Goal: Information Seeking & Learning: Learn about a topic

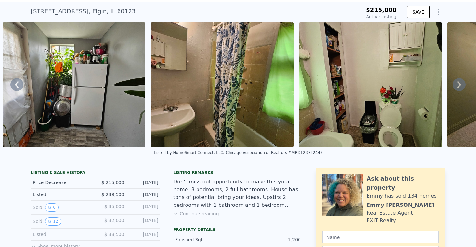
scroll to position [19, 0]
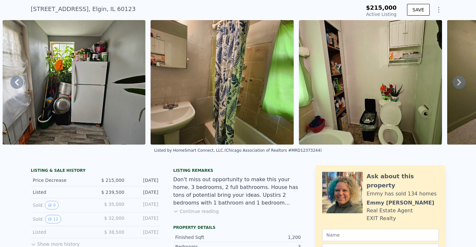
click at [211, 210] on button "Continue reading" at bounding box center [196, 211] width 46 height 6
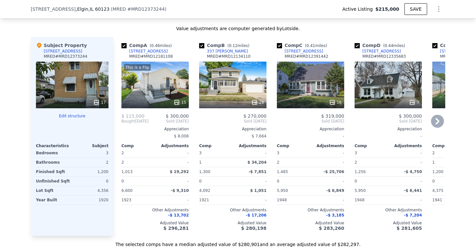
scroll to position [689, 0]
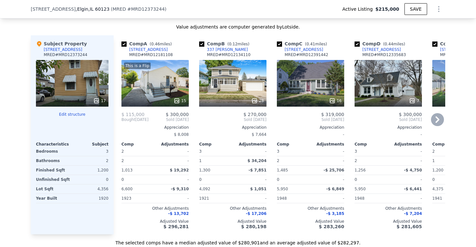
click at [125, 42] on input "checkbox" at bounding box center [123, 43] width 5 height 5
checkbox input "false"
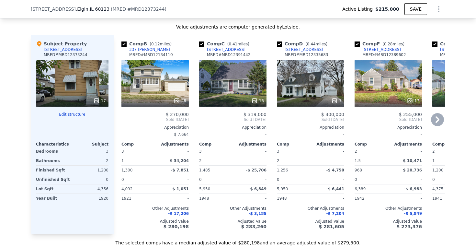
click at [124, 42] on input "checkbox" at bounding box center [123, 43] width 5 height 5
checkbox input "false"
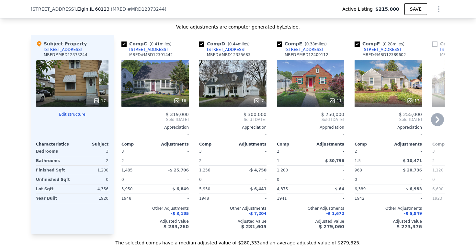
click at [162, 85] on div "16" at bounding box center [154, 83] width 67 height 47
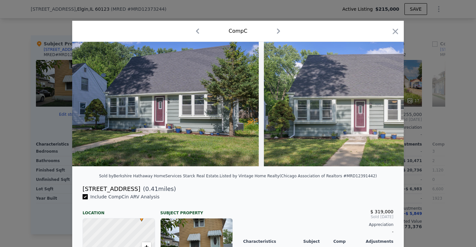
click at [432, 129] on div at bounding box center [238, 123] width 476 height 247
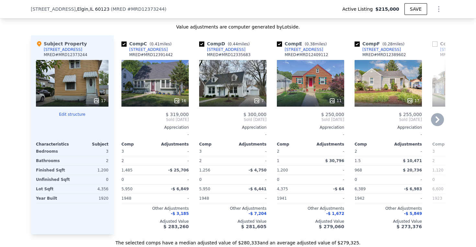
click at [251, 96] on div at bounding box center [232, 101] width 67 height 12
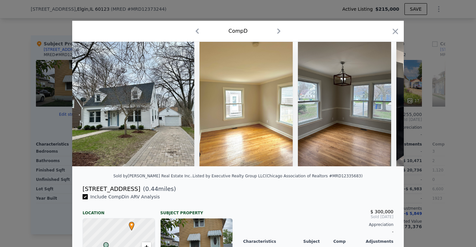
click at [431, 148] on div at bounding box center [238, 123] width 476 height 247
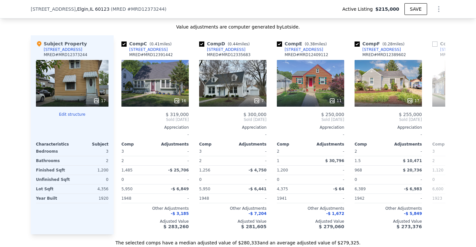
click at [75, 83] on div "17" at bounding box center [72, 83] width 73 height 47
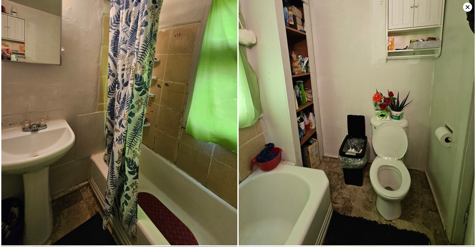
scroll to position [740, 0]
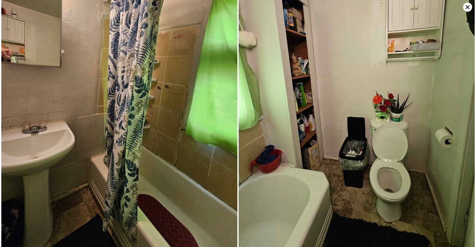
click at [471, 8] on icon at bounding box center [467, 7] width 9 height 9
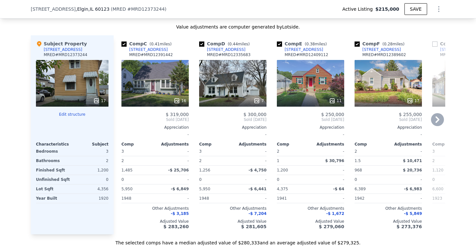
click at [250, 93] on div "7" at bounding box center [232, 83] width 67 height 47
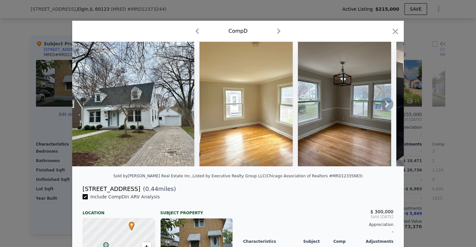
click at [180, 122] on img at bounding box center [133, 104] width 122 height 124
click at [447, 77] on div at bounding box center [238, 123] width 476 height 247
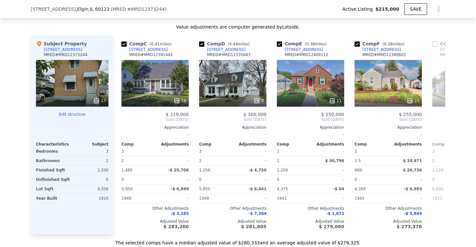
click at [86, 82] on div "17" at bounding box center [72, 83] width 73 height 47
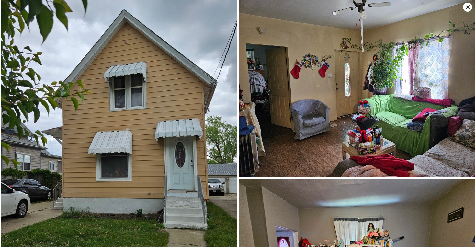
click at [466, 7] on icon at bounding box center [467, 7] width 9 height 9
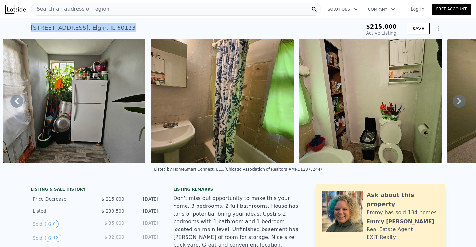
drag, startPoint x: 34, startPoint y: 30, endPoint x: 133, endPoint y: 30, distance: 98.7
click at [133, 30] on div "315 Vandalia St , Elgin , IL 60123 Active at $215k $215,000 Active Listing SAVE" at bounding box center [238, 28] width 476 height 21
copy div "315 Vandalia St , Elgin , IL 60123"
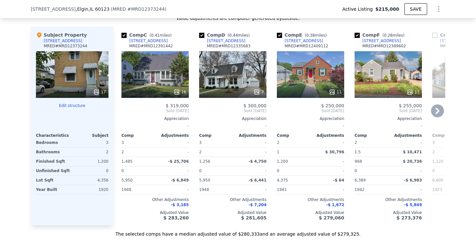
scroll to position [694, 0]
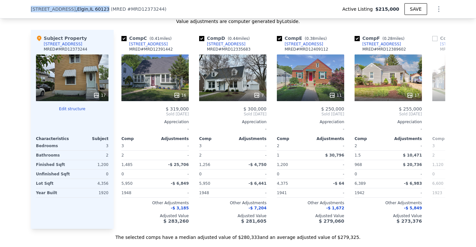
drag, startPoint x: 28, startPoint y: 8, endPoint x: 97, endPoint y: 6, distance: 68.6
click at [97, 6] on div "315 Vandalia St , Elgin , IL 60123 ( MRED # MRD12373244 ) Active Listing $215,0…" at bounding box center [238, 9] width 476 height 18
copy div "315 Vandalia St , Elgin , IL 60123"
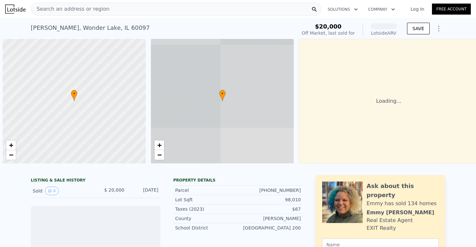
scroll to position [0, 3]
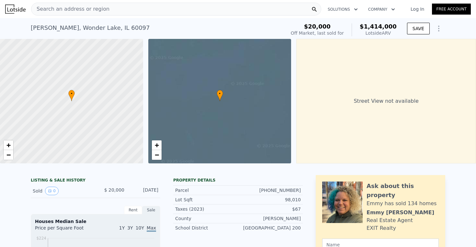
click at [57, 8] on span "Search an address or region" at bounding box center [70, 9] width 78 height 8
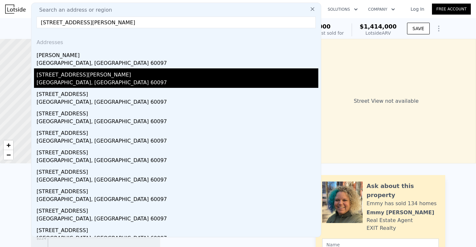
type input "[STREET_ADDRESS][PERSON_NAME]"
click at [84, 77] on div "[STREET_ADDRESS][PERSON_NAME]" at bounding box center [178, 73] width 282 height 10
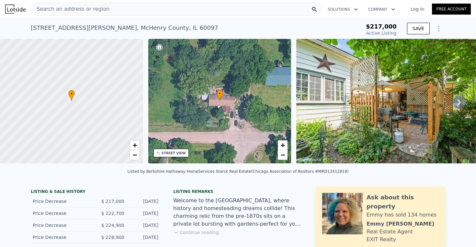
scroll to position [4, 0]
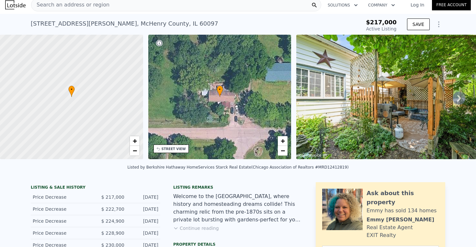
click at [217, 101] on div "• + −" at bounding box center [219, 97] width 143 height 124
click at [316, 105] on img at bounding box center [389, 97] width 186 height 124
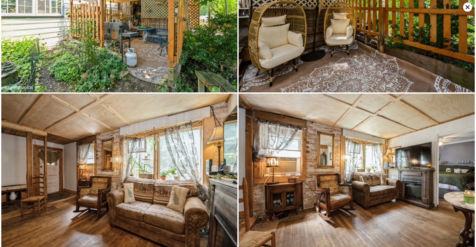
scroll to position [0, 0]
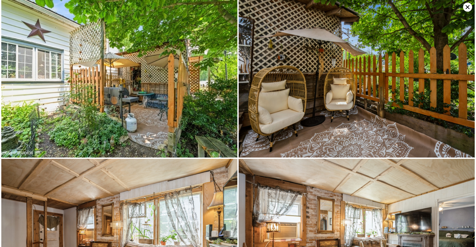
click at [468, 6] on icon at bounding box center [468, 7] width 4 height 4
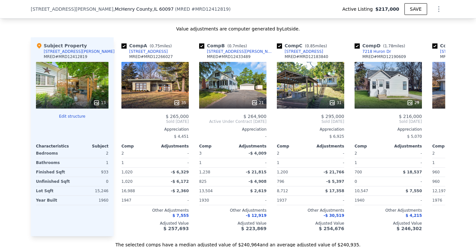
scroll to position [687, 0]
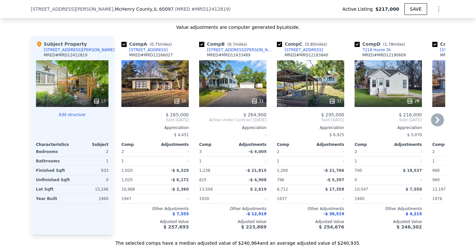
click at [165, 79] on div "35" at bounding box center [154, 83] width 67 height 47
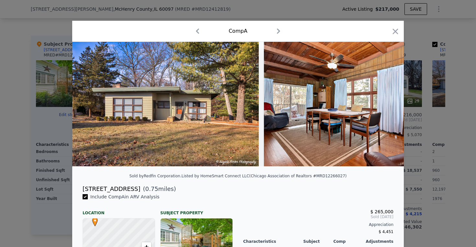
click at [451, 109] on div at bounding box center [238, 123] width 476 height 247
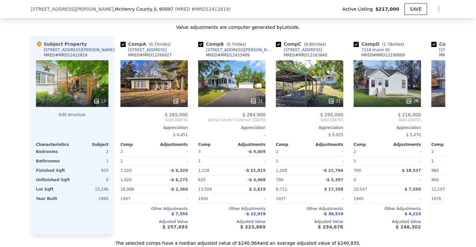
scroll to position [0, 2]
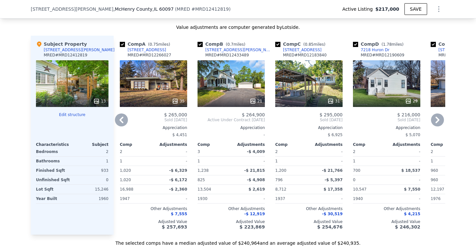
click at [200, 43] on input "checkbox" at bounding box center [199, 44] width 5 height 5
checkbox input "false"
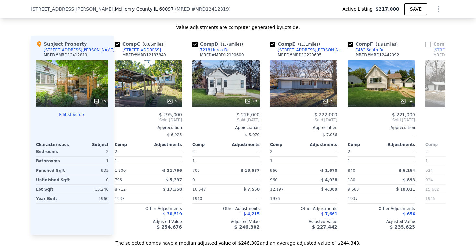
scroll to position [0, 85]
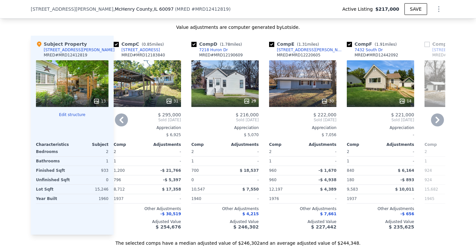
click at [271, 43] on input "checkbox" at bounding box center [271, 44] width 5 height 5
checkbox input "false"
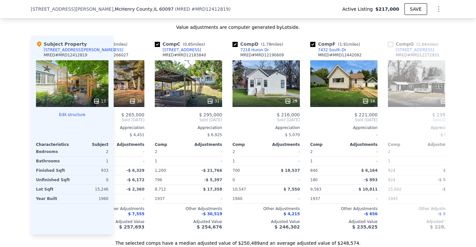
scroll to position [0, 0]
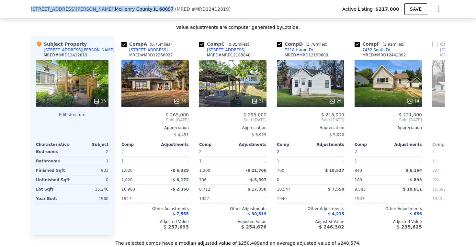
drag, startPoint x: 29, startPoint y: 9, endPoint x: 121, endPoint y: 10, distance: 91.6
click at [121, 10] on div "8316 Howe Rd , McHenry County , IL 60097 ( MRED # MRD12412819 ) Active Listing …" at bounding box center [238, 9] width 476 height 18
copy div "8316 Howe Rd , McHenry County , IL 60097"
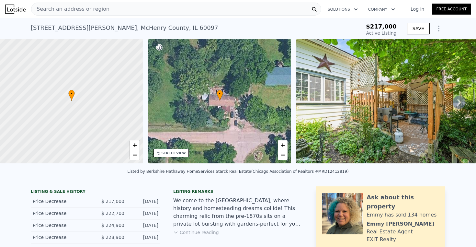
click at [115, 10] on div "Search an address or region" at bounding box center [176, 9] width 290 height 13
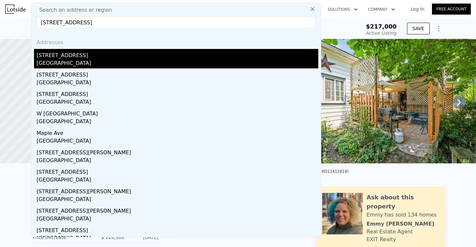
type input "38433 N 5th Ave Spring Grove, IL 60081"
click at [84, 60] on div "Lake County, IL 60081" at bounding box center [178, 63] width 282 height 9
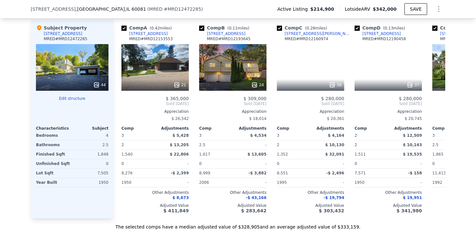
scroll to position [703, 0]
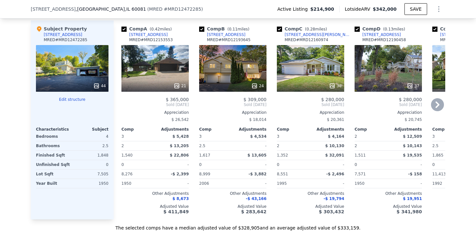
click at [257, 75] on div "24" at bounding box center [232, 68] width 67 height 47
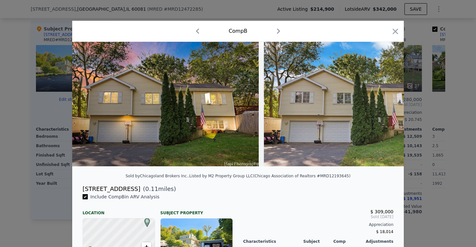
click at [390, 29] on div "Comp B" at bounding box center [237, 31] width 321 height 10
click at [392, 29] on icon "button" at bounding box center [395, 31] width 9 height 9
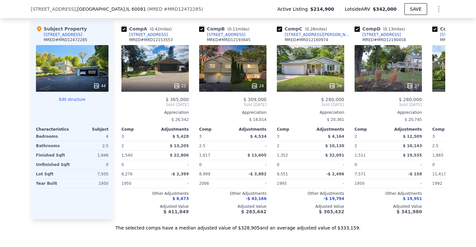
click at [83, 73] on div "44" at bounding box center [72, 68] width 73 height 47
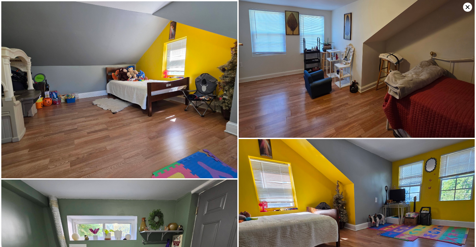
scroll to position [2496, 0]
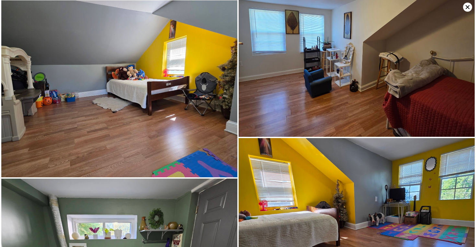
click at [469, 7] on icon at bounding box center [467, 7] width 9 height 9
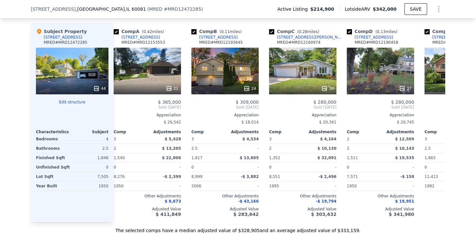
scroll to position [0, 5]
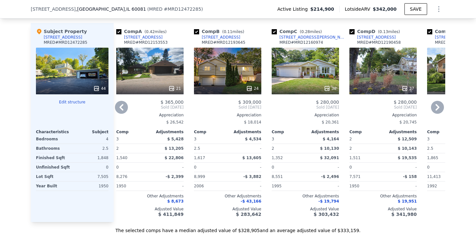
click at [197, 31] on input "checkbox" at bounding box center [196, 31] width 5 height 5
checkbox input "false"
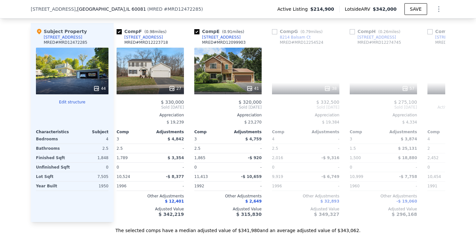
scroll to position [0, 240]
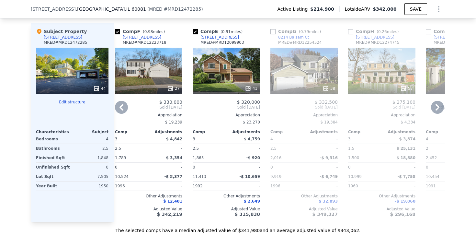
click at [274, 29] on input "checkbox" at bounding box center [272, 31] width 5 height 5
checkbox input "true"
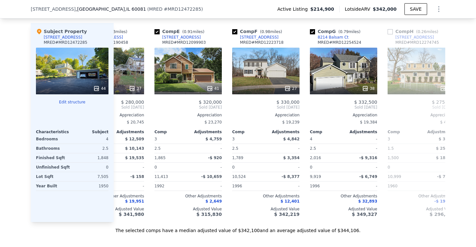
scroll to position [0, 154]
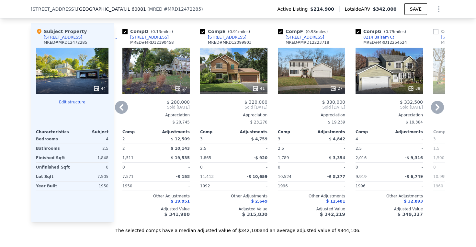
click at [202, 30] on input "checkbox" at bounding box center [202, 31] width 5 height 5
checkbox input "false"
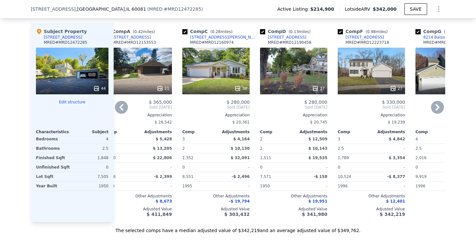
scroll to position [0, 0]
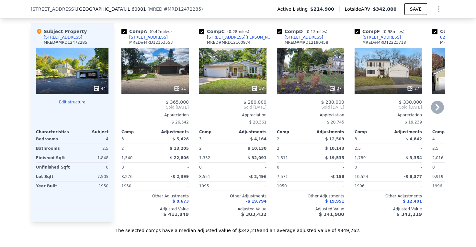
click at [122, 31] on input "checkbox" at bounding box center [123, 31] width 5 height 5
checkbox input "false"
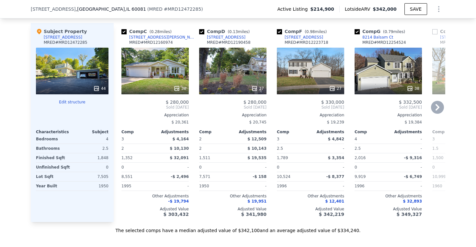
click at [126, 32] on input "checkbox" at bounding box center [123, 31] width 5 height 5
checkbox input "false"
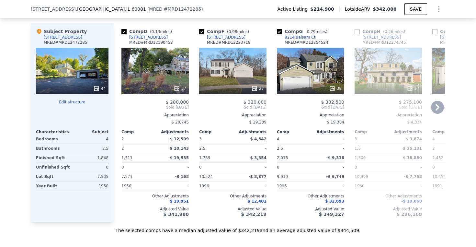
click at [125, 32] on input "checkbox" at bounding box center [123, 31] width 5 height 5
checkbox input "false"
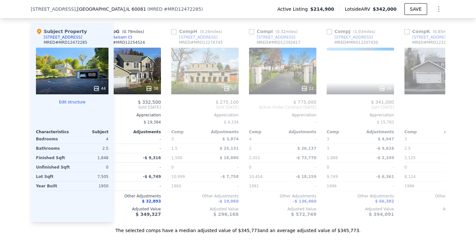
scroll to position [0, 113]
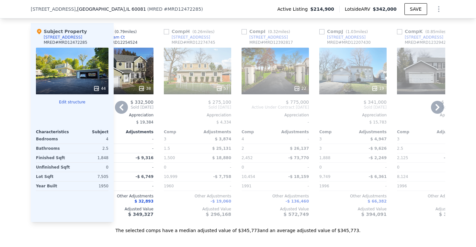
click at [168, 31] on input "checkbox" at bounding box center [166, 31] width 5 height 5
checkbox input "true"
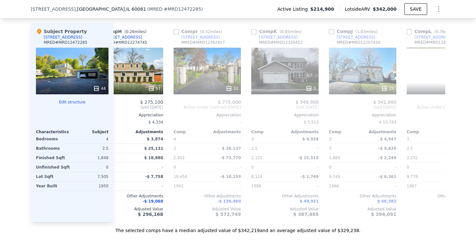
scroll to position [0, 182]
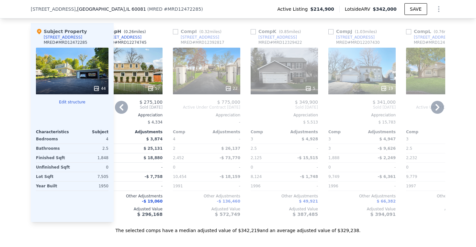
click at [252, 27] on div "Comp K ( 0.85 miles) 8318 Evergreen Ct MRED # MRD12329422 5 $ 349,900 Sold May …" at bounding box center [284, 122] width 73 height 199
click at [253, 31] on input "checkbox" at bounding box center [253, 31] width 5 height 5
checkbox input "true"
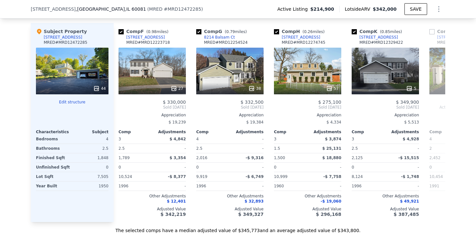
scroll to position [0, 0]
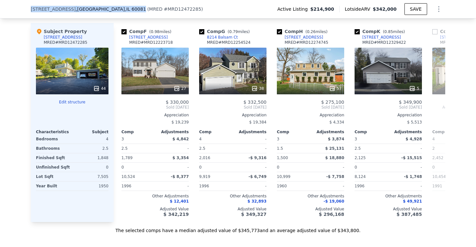
drag, startPoint x: 30, startPoint y: 9, endPoint x: 117, endPoint y: 7, distance: 86.4
click at [117, 7] on div "38433 N 5th Ave , Lake County , IL 60081 ( MRED # MRD12472285 ) Active Listing …" at bounding box center [238, 9] width 476 height 18
copy div "38433 N 5th Ave , Lake County , IL 60081"
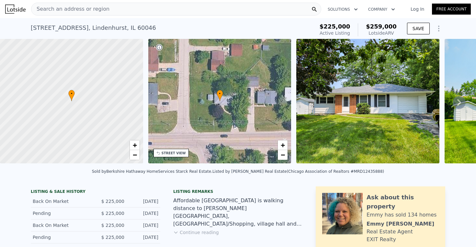
click at [205, 6] on div "Search an address or region" at bounding box center [176, 9] width 290 height 13
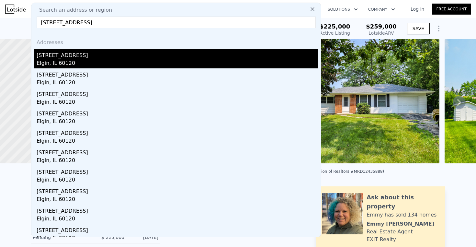
type input "603 Wellington Ave Elgin, IL 60120"
click at [106, 58] on div "603 Wellington Ave" at bounding box center [178, 54] width 282 height 10
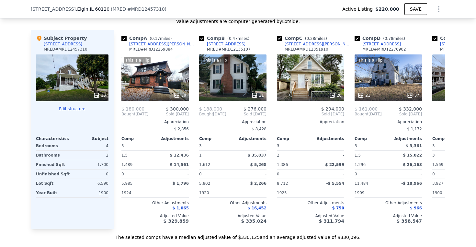
scroll to position [654, 0]
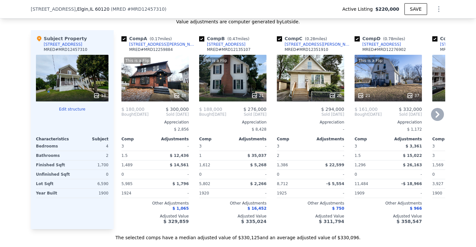
click at [202, 39] on input "checkbox" at bounding box center [201, 38] width 5 height 5
checkbox input "false"
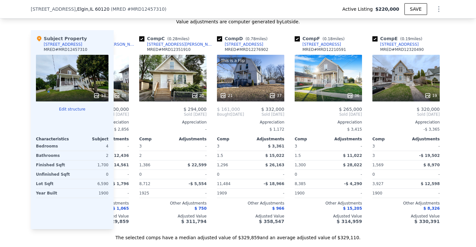
scroll to position [0, 0]
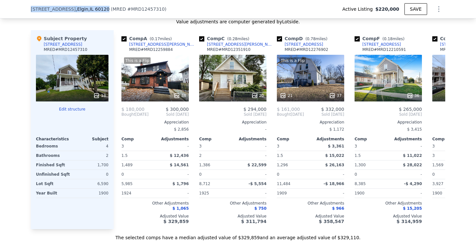
drag, startPoint x: 30, startPoint y: 8, endPoint x: 106, endPoint y: 10, distance: 76.4
click at [106, 10] on div "603 Wellington Ave , Elgin , IL 60120 ( MRED # MRD12457310 ) Active Listing $22…" at bounding box center [238, 9] width 476 height 18
copy div "603 Wellington Ave , Elgin , IL 60120"
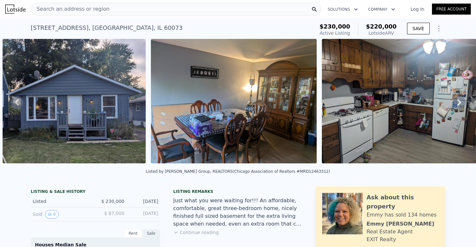
click at [240, 6] on div "Search an address or region" at bounding box center [176, 9] width 290 height 13
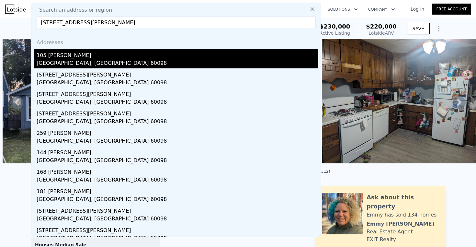
type input "105 Terry Ct Woodstock, IL 60098"
click at [111, 55] on div "105 Terry Ct" at bounding box center [178, 54] width 282 height 10
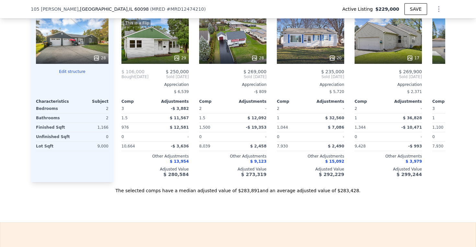
scroll to position [605, 0]
click at [99, 47] on div "28" at bounding box center [72, 40] width 73 height 47
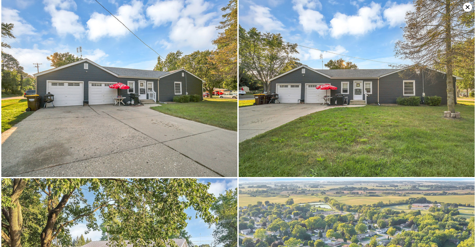
click at [466, 8] on icon at bounding box center [468, 7] width 4 height 4
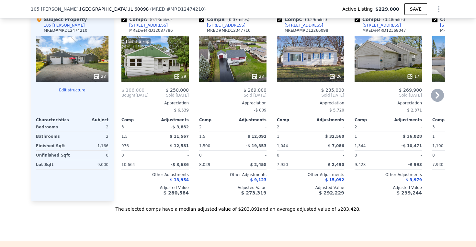
scroll to position [585, 0]
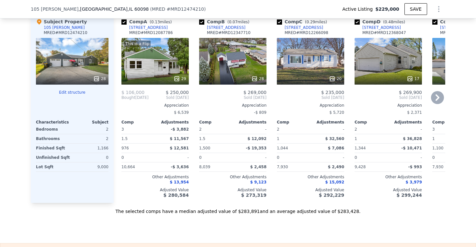
click at [125, 25] on input "checkbox" at bounding box center [123, 21] width 5 height 5
checkbox input "false"
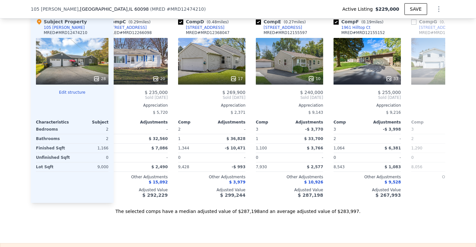
scroll to position [0, 120]
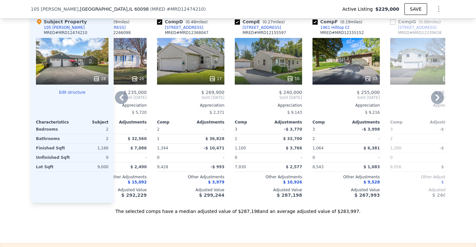
click at [237, 25] on input "checkbox" at bounding box center [237, 21] width 5 height 5
checkbox input "false"
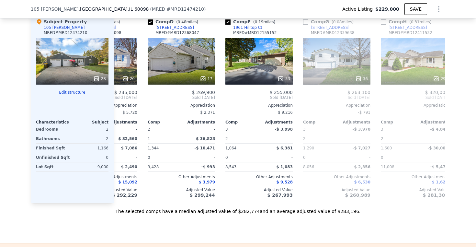
scroll to position [0, 134]
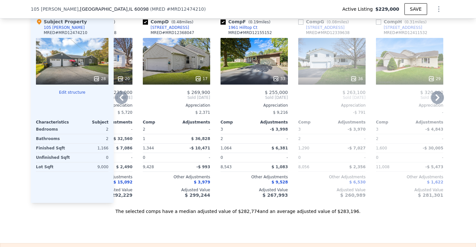
click at [299, 25] on input "checkbox" at bounding box center [300, 21] width 5 height 5
checkbox input "true"
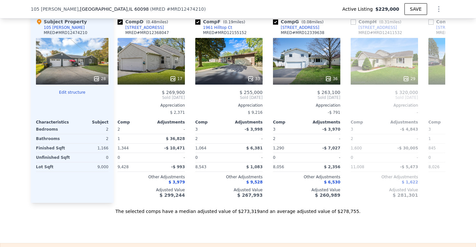
scroll to position [0, 168]
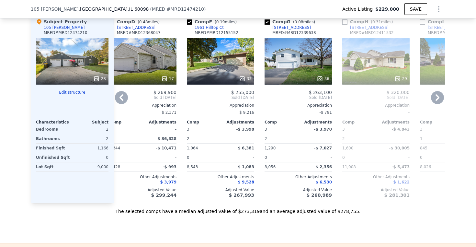
click at [343, 25] on input "checkbox" at bounding box center [344, 21] width 5 height 5
checkbox input "true"
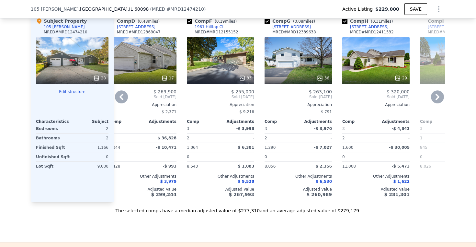
scroll to position [586, 0]
click at [124, 103] on icon at bounding box center [121, 96] width 13 height 13
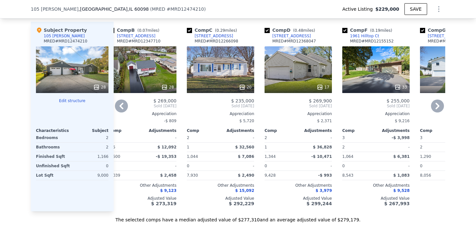
scroll to position [581, 0]
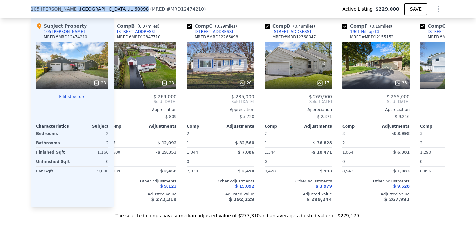
drag, startPoint x: 30, startPoint y: 8, endPoint x: 105, endPoint y: 8, distance: 74.8
click at [105, 8] on div "105 Terry Ct , Woodstock , IL 60098 ( MRED # MRD12474210 ) Active Listing $229,…" at bounding box center [238, 9] width 476 height 18
copy div "105 Terry Ct , Woodstock , IL 60098"
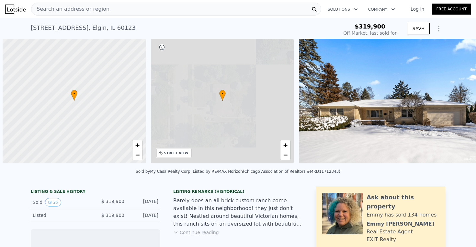
scroll to position [0, 3]
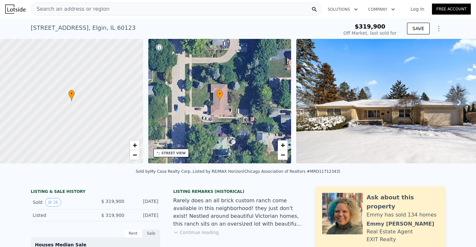
type input "$ 382,000"
type input "$ 18,051"
click at [160, 8] on div "Search an address or region" at bounding box center [176, 9] width 290 height 13
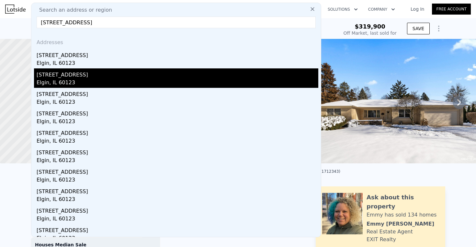
type input "[STREET_ADDRESS]"
click at [103, 74] on div "[STREET_ADDRESS]" at bounding box center [178, 73] width 282 height 10
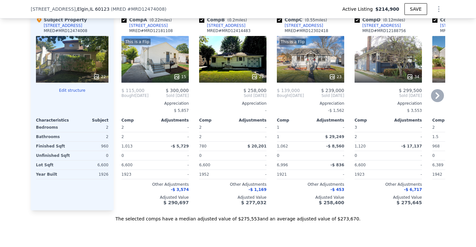
scroll to position [635, 0]
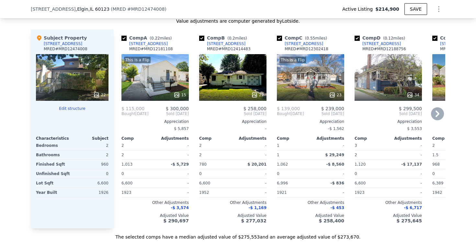
click at [124, 38] on input "checkbox" at bounding box center [123, 38] width 5 height 5
checkbox input "false"
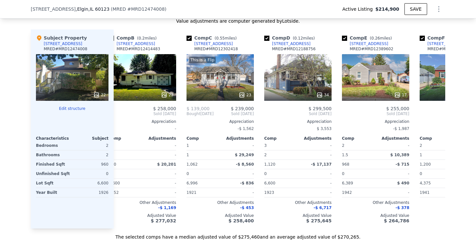
scroll to position [0, 17]
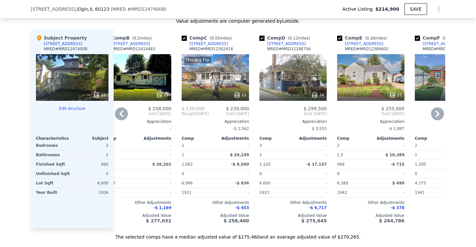
click at [261, 37] on input "checkbox" at bounding box center [261, 38] width 5 height 5
checkbox input "false"
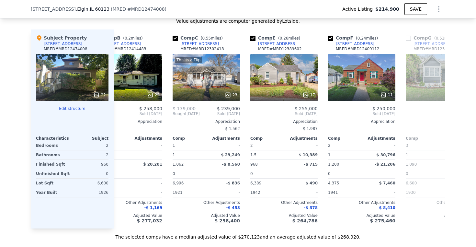
scroll to position [0, 0]
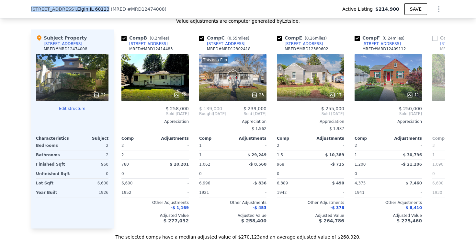
drag, startPoint x: 30, startPoint y: 10, endPoint x: 97, endPoint y: 10, distance: 67.0
click at [97, 10] on div "[STREET_ADDRESS][PERSON_NAME] ( MRED # MRD12474008 ) Active Listing $214,900 SA…" at bounding box center [238, 9] width 476 height 18
copy div "[STREET_ADDRESS]"
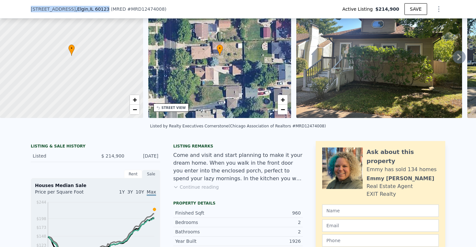
scroll to position [11, 0]
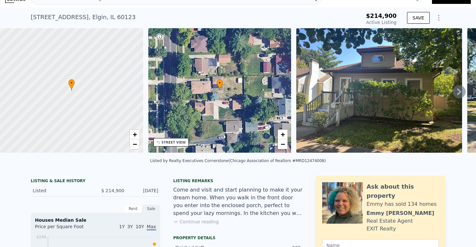
click at [463, 92] on icon at bounding box center [459, 91] width 13 height 13
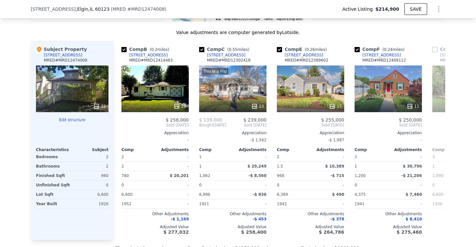
scroll to position [625, 0]
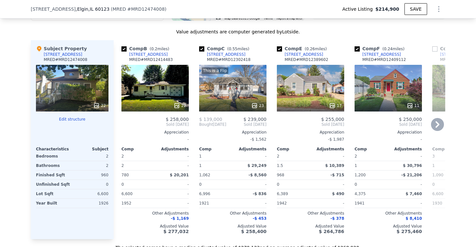
click at [165, 68] on div "22" at bounding box center [154, 88] width 67 height 47
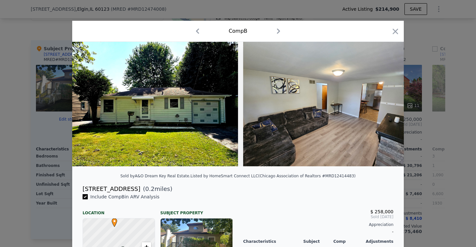
click at [427, 116] on div at bounding box center [238, 123] width 476 height 247
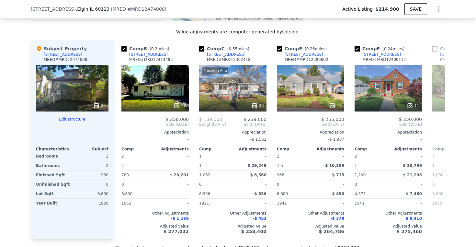
click at [65, 92] on div "22" at bounding box center [72, 88] width 73 height 47
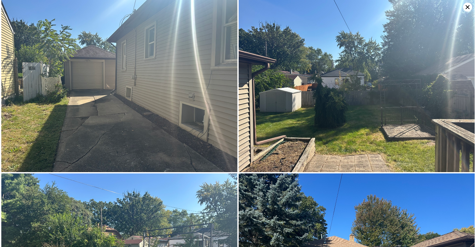
scroll to position [1605, 0]
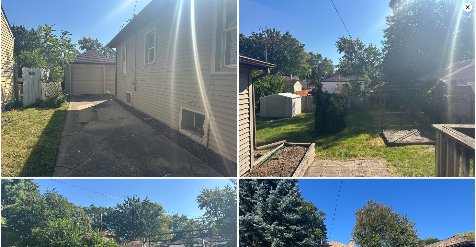
click at [469, 4] on icon at bounding box center [467, 7] width 9 height 9
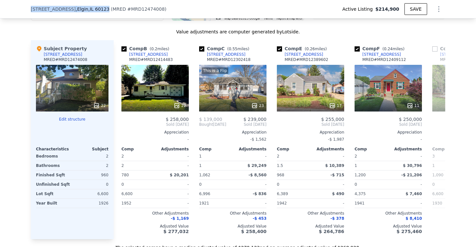
drag, startPoint x: 28, startPoint y: 7, endPoint x: 97, endPoint y: 9, distance: 69.6
click at [97, 9] on div "23 S Worth Ave , Elgin , IL 60123 ( MRED # MRD12474008 ) Active Listing $214,90…" at bounding box center [238, 9] width 476 height 18
copy div "23 S Worth Ave , Elgin , IL 60123"
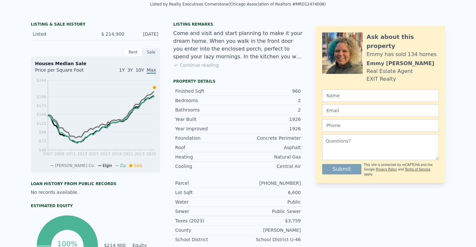
scroll to position [2, 0]
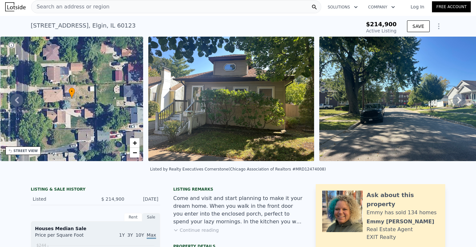
click at [138, 6] on div "Search an address or region" at bounding box center [176, 6] width 290 height 13
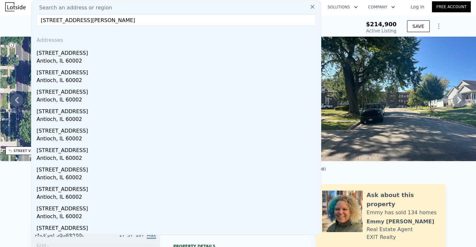
drag, startPoint x: 133, startPoint y: 20, endPoint x: 80, endPoint y: 21, distance: 53.1
click at [80, 21] on input "460 Maplewood Dr Antioch, IL 60002" at bounding box center [176, 20] width 279 height 12
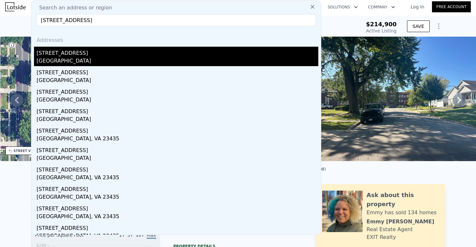
type input "460 Maplewood dr"
click at [86, 57] on div "Lake County, IL 60002" at bounding box center [178, 61] width 282 height 9
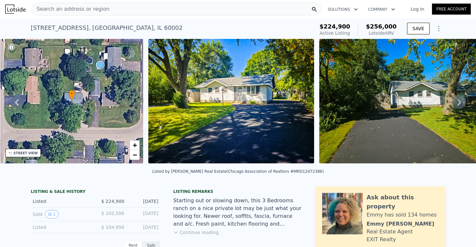
click at [264, 6] on div "Search an address or region" at bounding box center [176, 9] width 290 height 13
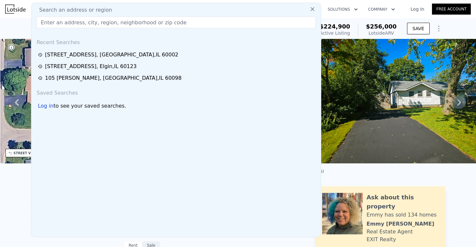
type input "1"
type input "2"
type input "780"
type input "1320"
type input "4375"
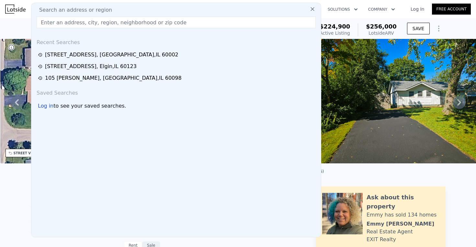
type input "11564"
type input "$ 277,000"
type input "5"
type input "$ 31,206"
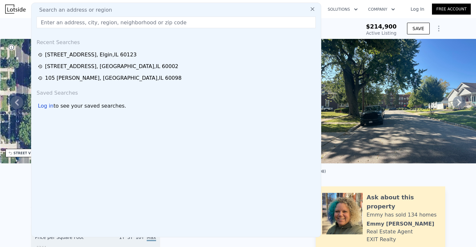
click at [22, 25] on div "23 S Worth Ave , Elgin , IL 60123 Active at $214,900 $214,900 Active Listing SA…" at bounding box center [238, 28] width 476 height 21
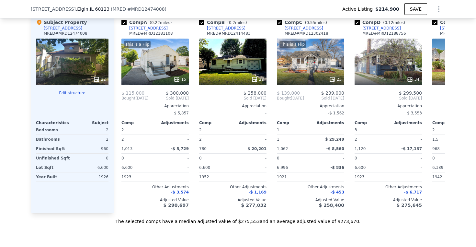
scroll to position [637, 0]
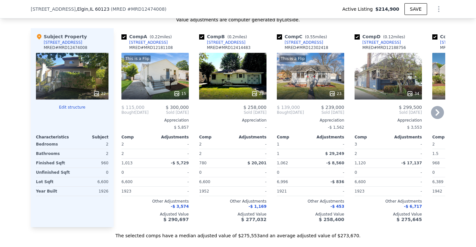
click at [121, 34] on input "checkbox" at bounding box center [123, 36] width 5 height 5
checkbox input "false"
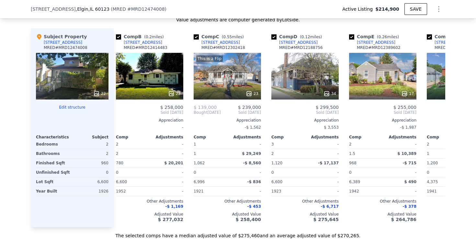
scroll to position [0, 6]
click at [276, 36] on input "checkbox" at bounding box center [273, 36] width 5 height 5
checkbox input "false"
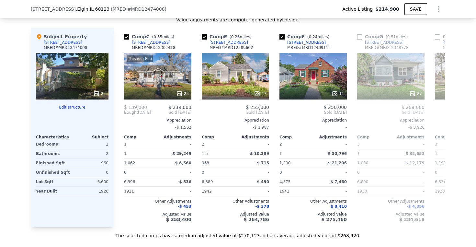
scroll to position [0, 0]
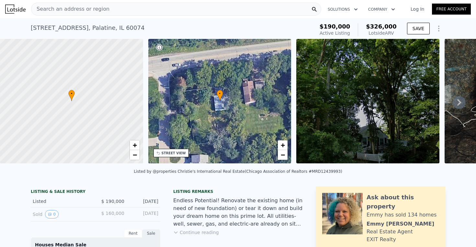
click at [192, 122] on div "• + −" at bounding box center [219, 101] width 143 height 124
click at [352, 125] on img at bounding box center [367, 101] width 143 height 124
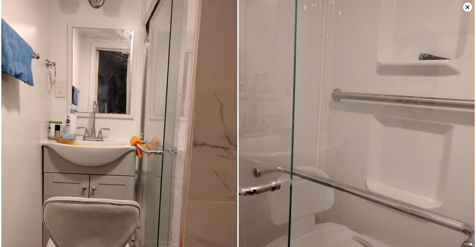
scroll to position [332, 0]
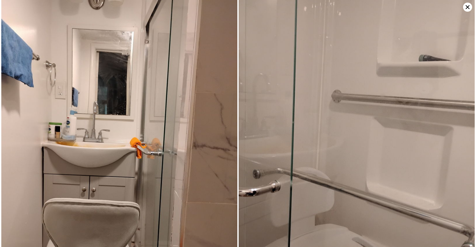
click at [468, 8] on icon at bounding box center [468, 7] width 4 height 4
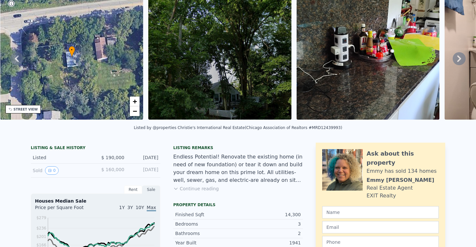
scroll to position [0, 0]
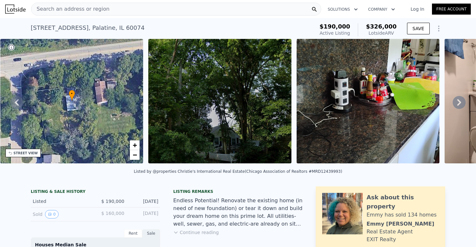
click at [239, 7] on div "Search an address or region" at bounding box center [176, 9] width 290 height 13
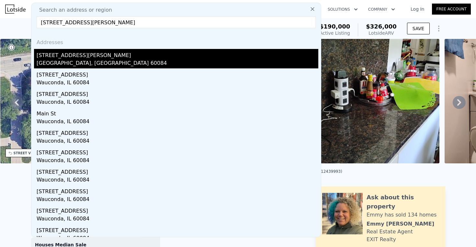
type input "26958 N Ellen St Wauconda, IL 60084"
click at [110, 59] on div "Lake County, IL 60084" at bounding box center [178, 63] width 282 height 9
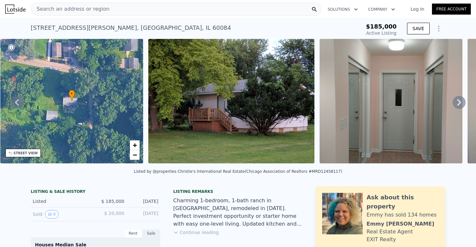
click at [211, 6] on div "Search an address or region" at bounding box center [176, 9] width 290 height 13
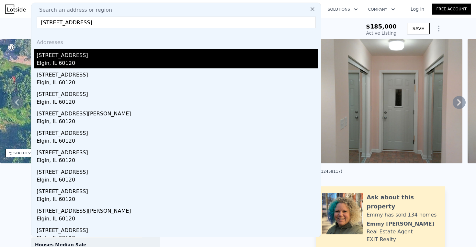
type input "426 N Grove Ave Elgin, IL 60120"
click at [125, 58] on div "426 N Grove Ave" at bounding box center [178, 54] width 282 height 10
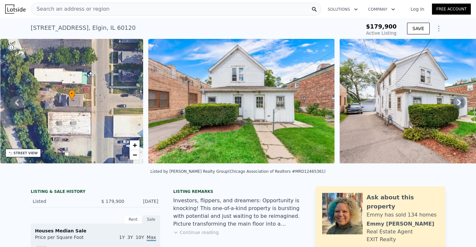
click at [218, 96] on img at bounding box center [241, 101] width 186 height 124
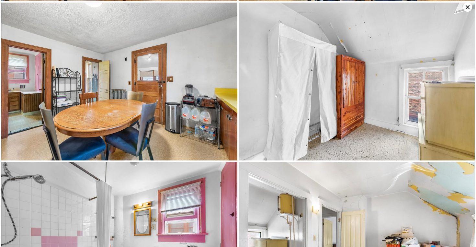
scroll to position [794, 0]
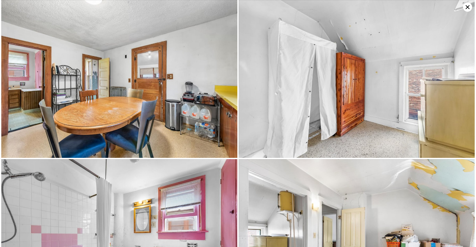
click at [470, 8] on icon at bounding box center [467, 7] width 9 height 9
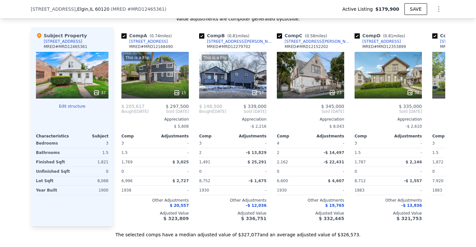
scroll to position [639, 0]
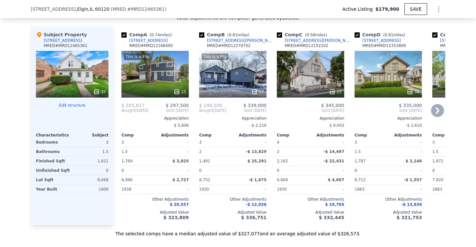
click at [125, 34] on input "checkbox" at bounding box center [123, 34] width 5 height 5
checkbox input "false"
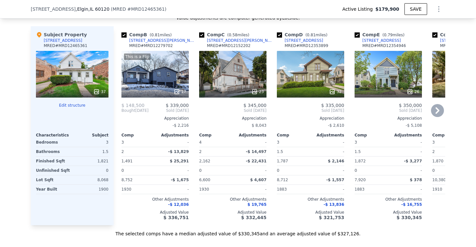
click at [200, 32] on input "checkbox" at bounding box center [201, 34] width 5 height 5
checkbox input "false"
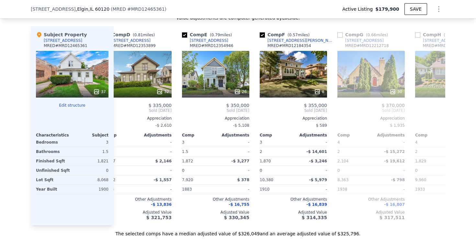
scroll to position [0, 95]
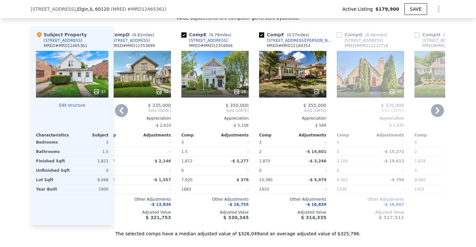
click at [340, 34] on input "checkbox" at bounding box center [339, 34] width 5 height 5
checkbox input "true"
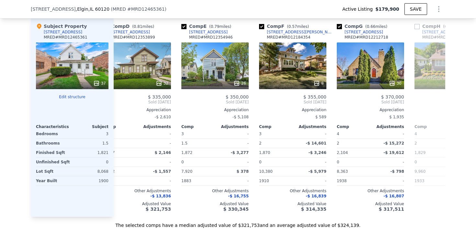
scroll to position [646, 0]
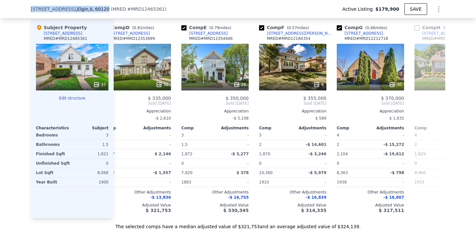
drag, startPoint x: 24, startPoint y: 9, endPoint x: 101, endPoint y: 10, distance: 77.0
click at [101, 10] on div "426 N Grove Ave , Elgin , IL 60120 ( MRED # MRD12465361 ) Active Listing $179,9…" at bounding box center [238, 9] width 476 height 18
copy div "426 N Grove Ave , Elgin , IL 60120"
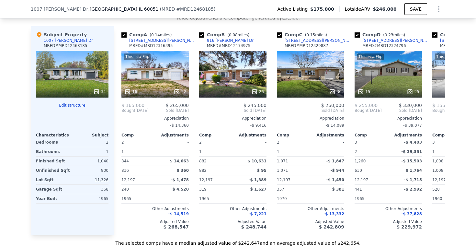
scroll to position [0, 6]
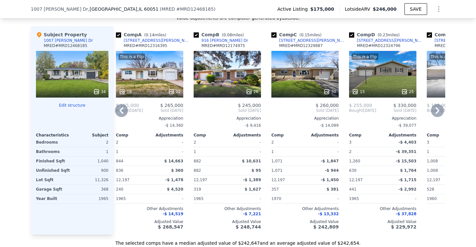
click at [196, 32] on div "Comp B ( 0.08 miles)" at bounding box center [220, 34] width 53 height 6
click at [196, 35] on input "checkbox" at bounding box center [196, 34] width 5 height 5
checkbox input "false"
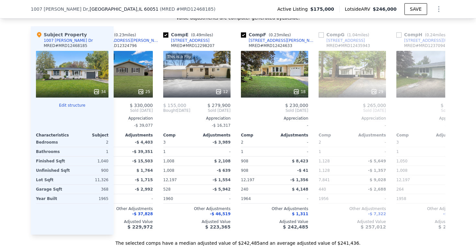
scroll to position [0, 212]
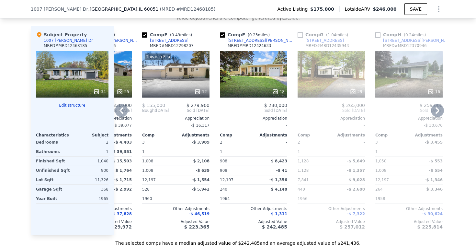
click at [298, 33] on input "checkbox" at bounding box center [299, 34] width 5 height 5
checkbox input "true"
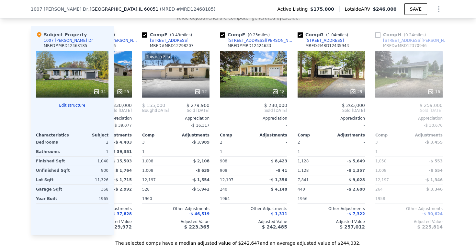
scroll to position [0, 0]
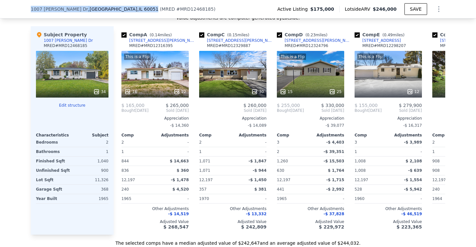
drag, startPoint x: 30, startPoint y: 8, endPoint x: 130, endPoint y: 9, distance: 100.0
click at [130, 9] on div "[STREET_ADDRESS][PERSON_NAME][PERSON_NAME] ( MRED # MRD12468185 ) Active Listin…" at bounding box center [238, 9] width 476 height 18
copy div "[STREET_ADDRESS][PERSON_NAME]"
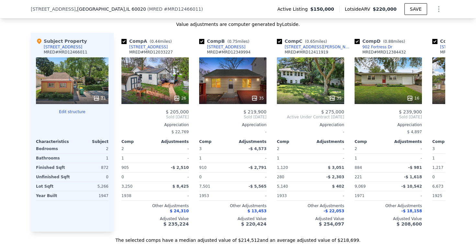
scroll to position [676, 0]
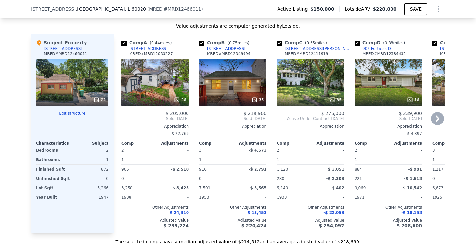
click at [124, 42] on input "checkbox" at bounding box center [123, 42] width 5 height 5
checkbox input "false"
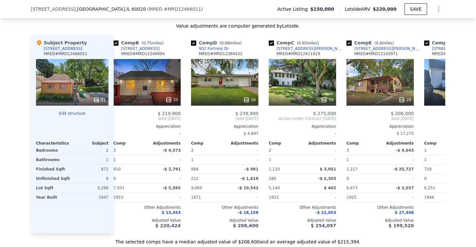
scroll to position [0, 9]
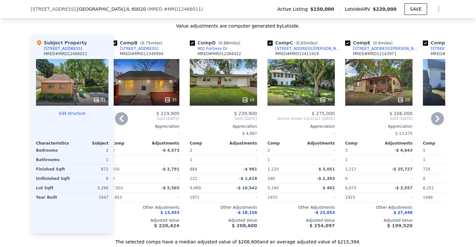
click at [348, 43] on input "checkbox" at bounding box center [347, 42] width 5 height 5
checkbox input "false"
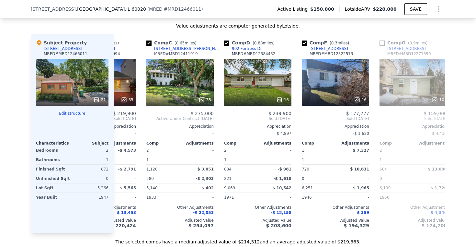
scroll to position [0, 0]
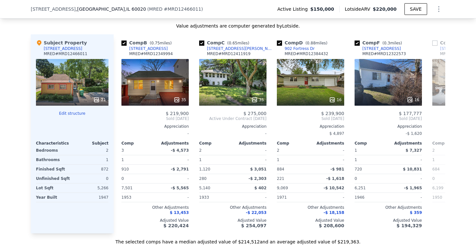
click at [78, 70] on div "21" at bounding box center [72, 82] width 73 height 47
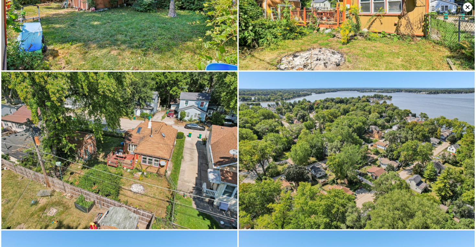
scroll to position [1269, 0]
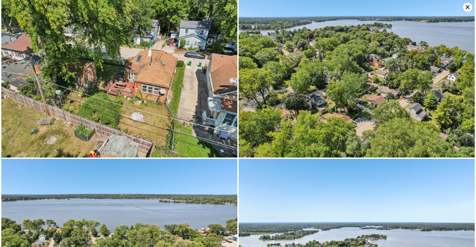
click at [467, 7] on icon at bounding box center [467, 7] width 9 height 9
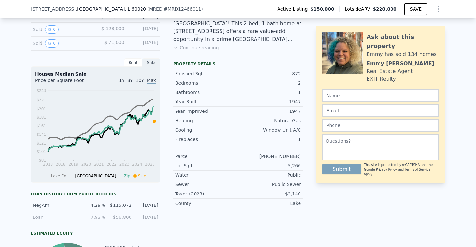
scroll to position [0, 0]
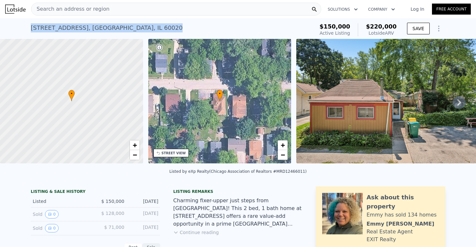
drag, startPoint x: 29, startPoint y: 28, endPoint x: 27, endPoint y: 34, distance: 5.8
click at [27, 34] on div "17 Arlington Rd , Fox Lake , IL 60020 Active at $150k (~ARV $220k ) $150,000 Ac…" at bounding box center [238, 28] width 476 height 21
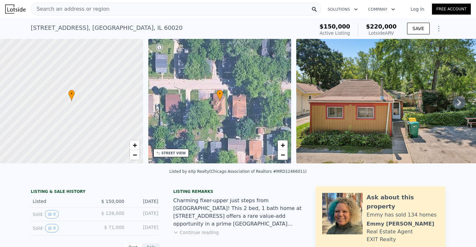
click at [30, 29] on div "17 Arlington Rd , Fox Lake , IL 60020 Active at $150k (~ARV $220k ) $150,000 Ac…" at bounding box center [238, 28] width 476 height 21
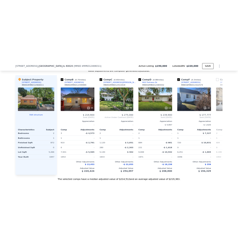
scroll to position [678, 0]
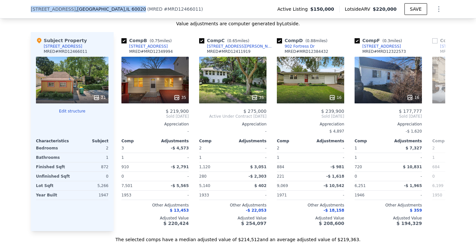
drag, startPoint x: 29, startPoint y: 9, endPoint x: 106, endPoint y: 8, distance: 76.7
click at [106, 8] on div "17 Arlington Rd , Fox Lake , IL 60020 ( MRED # MRD12466011 ) Active Listing $15…" at bounding box center [238, 9] width 476 height 18
copy div "17 Arlington Rd , Fox Lake , IL 60020"
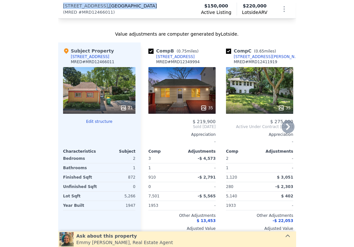
scroll to position [771, 0]
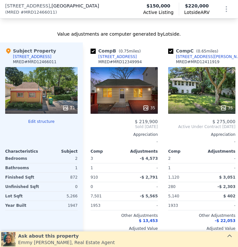
click at [68, 5] on div "17 Arlington Rd , Fox Lake , IL 60020 ( MRED # MRD12466011 ) Active Listing $15…" at bounding box center [119, 9] width 238 height 18
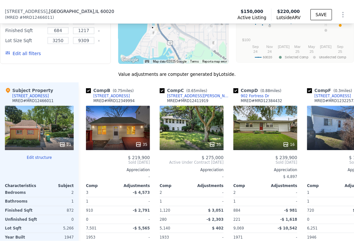
scroll to position [753, 0]
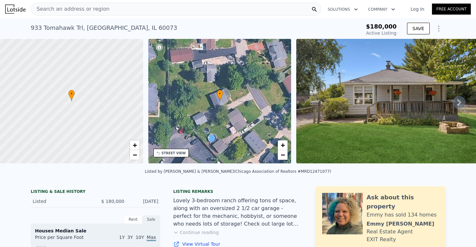
click at [129, 10] on div "Search an address or region" at bounding box center [176, 9] width 290 height 13
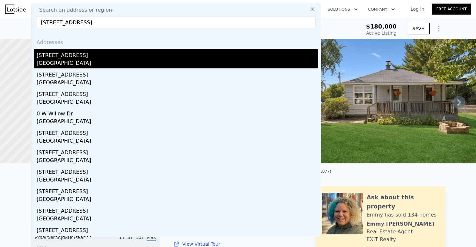
type input "304 E Willow Dr Round Lake Park, IL 60073"
click at [91, 58] on div "304 E Willow Dr" at bounding box center [178, 54] width 282 height 10
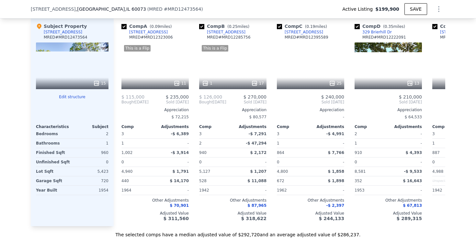
scroll to position [645, 0]
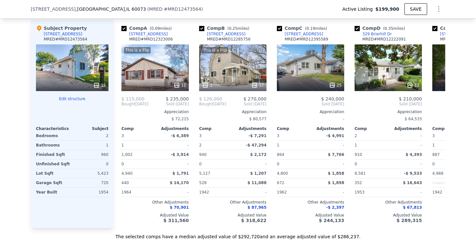
click at [84, 65] on div "15" at bounding box center [72, 67] width 73 height 47
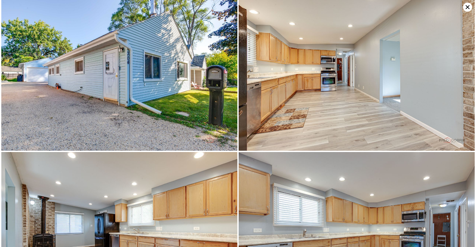
scroll to position [0, 0]
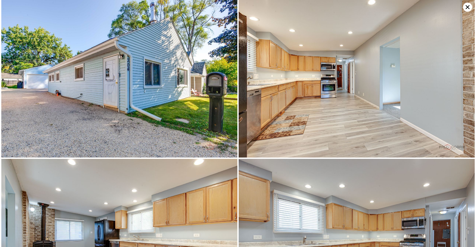
click at [469, 8] on icon at bounding box center [467, 7] width 9 height 9
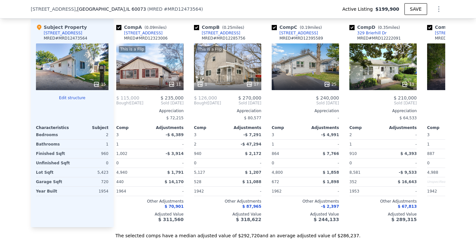
scroll to position [0, 1]
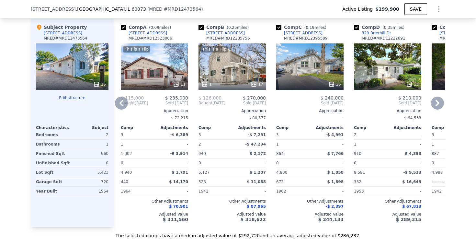
click at [125, 28] on input "checkbox" at bounding box center [123, 27] width 5 height 5
checkbox input "false"
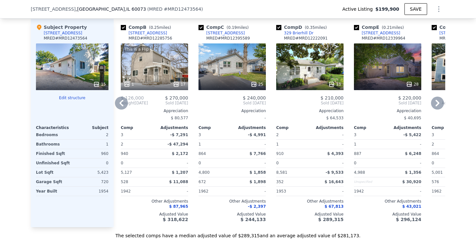
click at [125, 28] on input "checkbox" at bounding box center [123, 27] width 5 height 5
checkbox input "false"
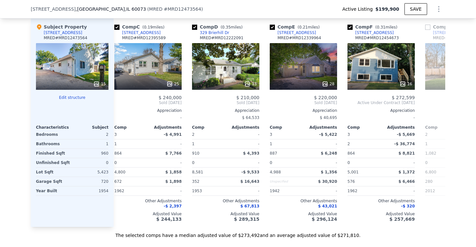
scroll to position [0, 0]
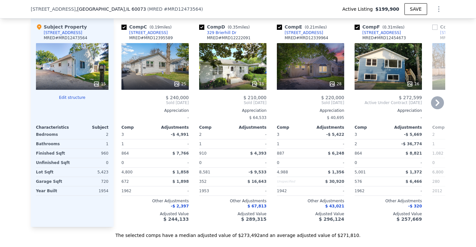
click at [202, 27] on input "checkbox" at bounding box center [201, 27] width 5 height 5
checkbox input "false"
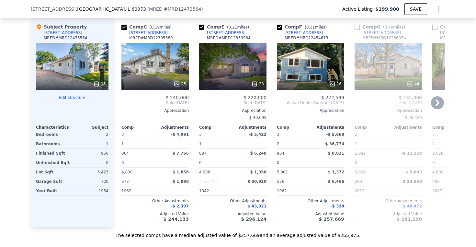
click at [202, 27] on input "checkbox" at bounding box center [201, 27] width 5 height 5
checkbox input "false"
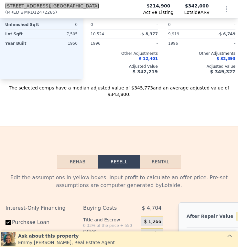
scroll to position [946, 0]
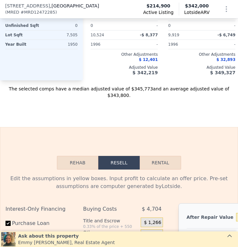
click at [87, 4] on div "38433 N 5th Ave , Lake County , IL 60081 ( MRED # MRD12472285 ) Active Listing …" at bounding box center [119, 9] width 238 height 18
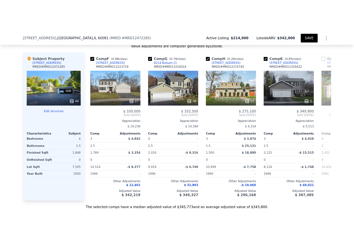
scroll to position [757, 0]
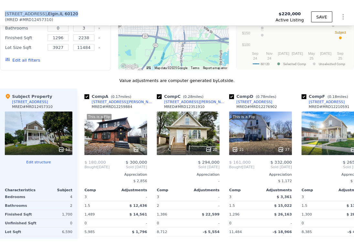
scroll to position [721, 0]
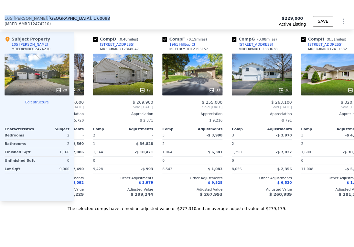
scroll to position [579, 0]
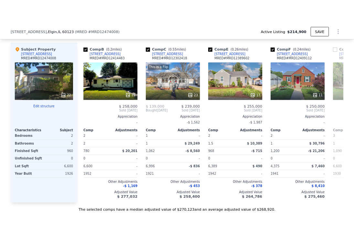
scroll to position [653, 0]
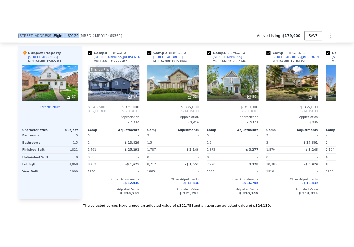
scroll to position [653, 0]
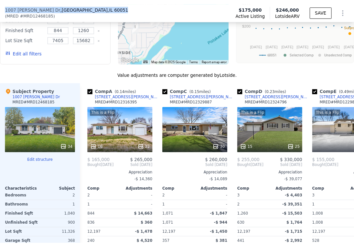
scroll to position [725, 0]
